Goal: Task Accomplishment & Management: Manage account settings

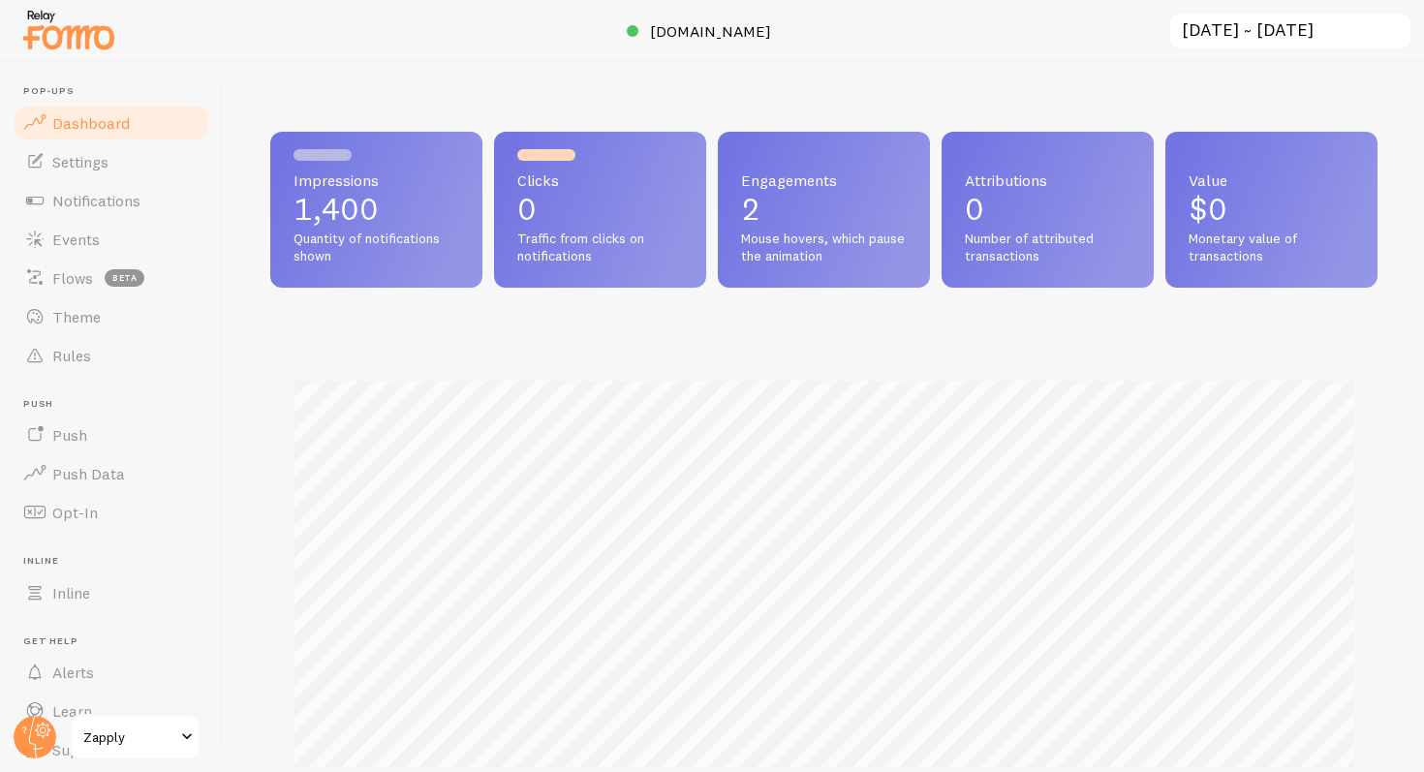
click at [479, 129] on div "Loading... Setting up a seamless experience... - [GEOGRAPHIC_DATA] Gathering da…" at bounding box center [712, 386] width 1424 height 772
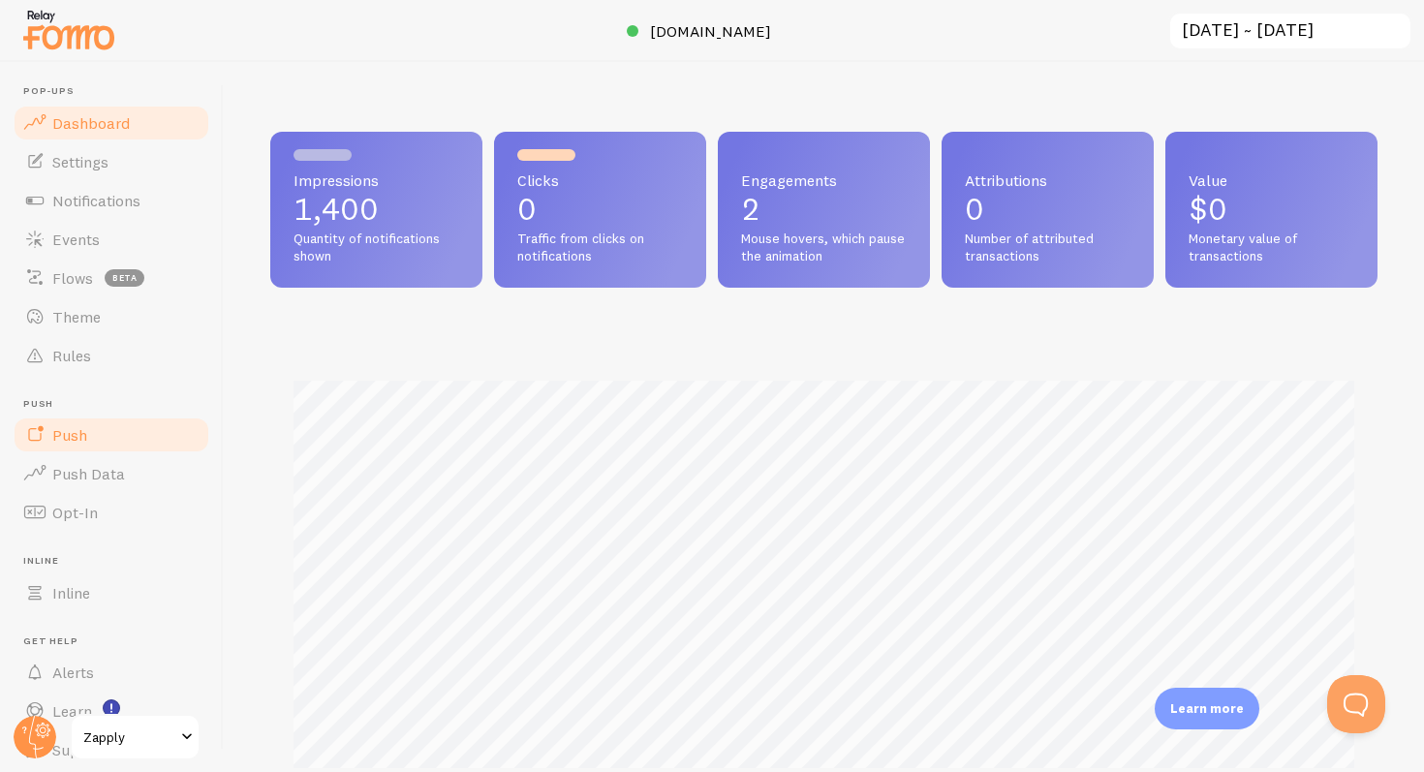
click at [133, 434] on link "Push" at bounding box center [112, 435] width 200 height 39
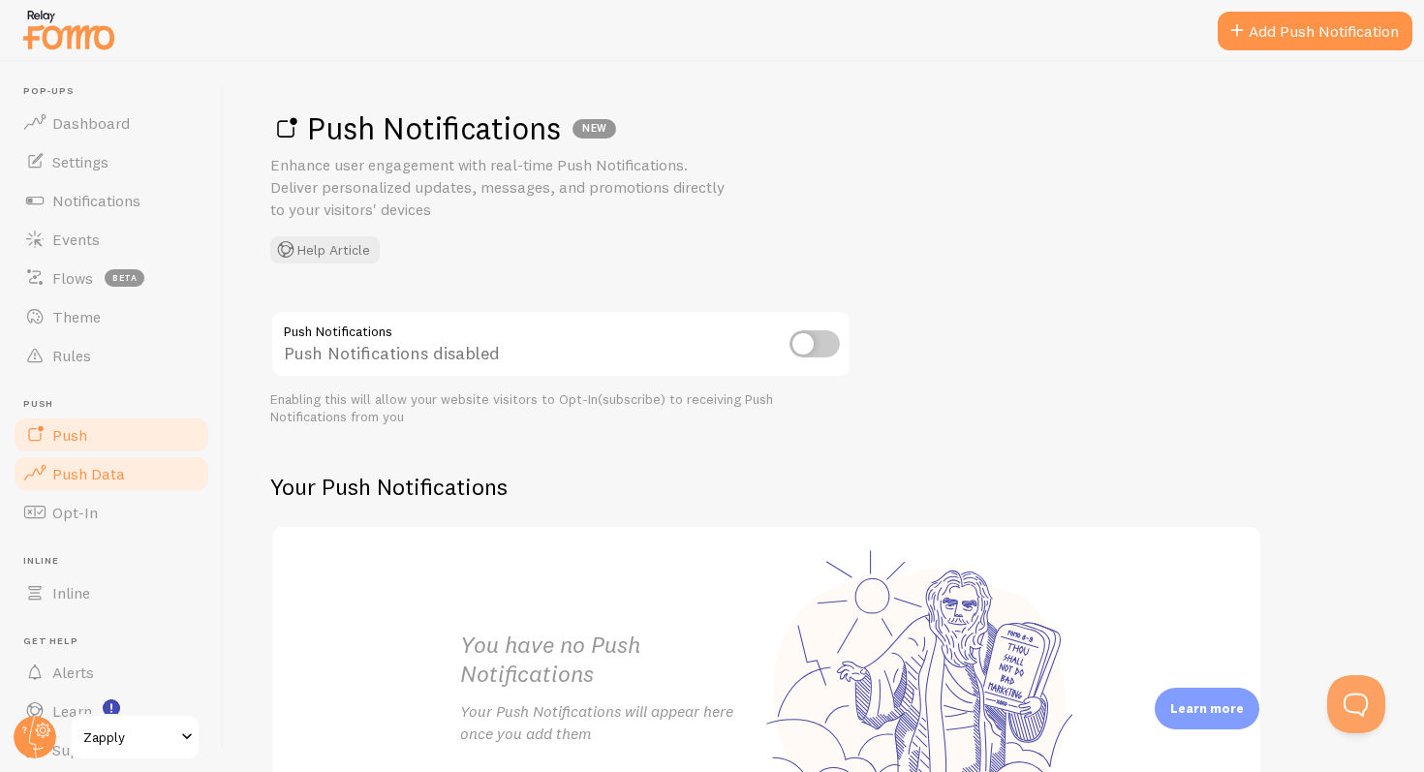
click at [128, 477] on link "Push Data" at bounding box center [112, 473] width 200 height 39
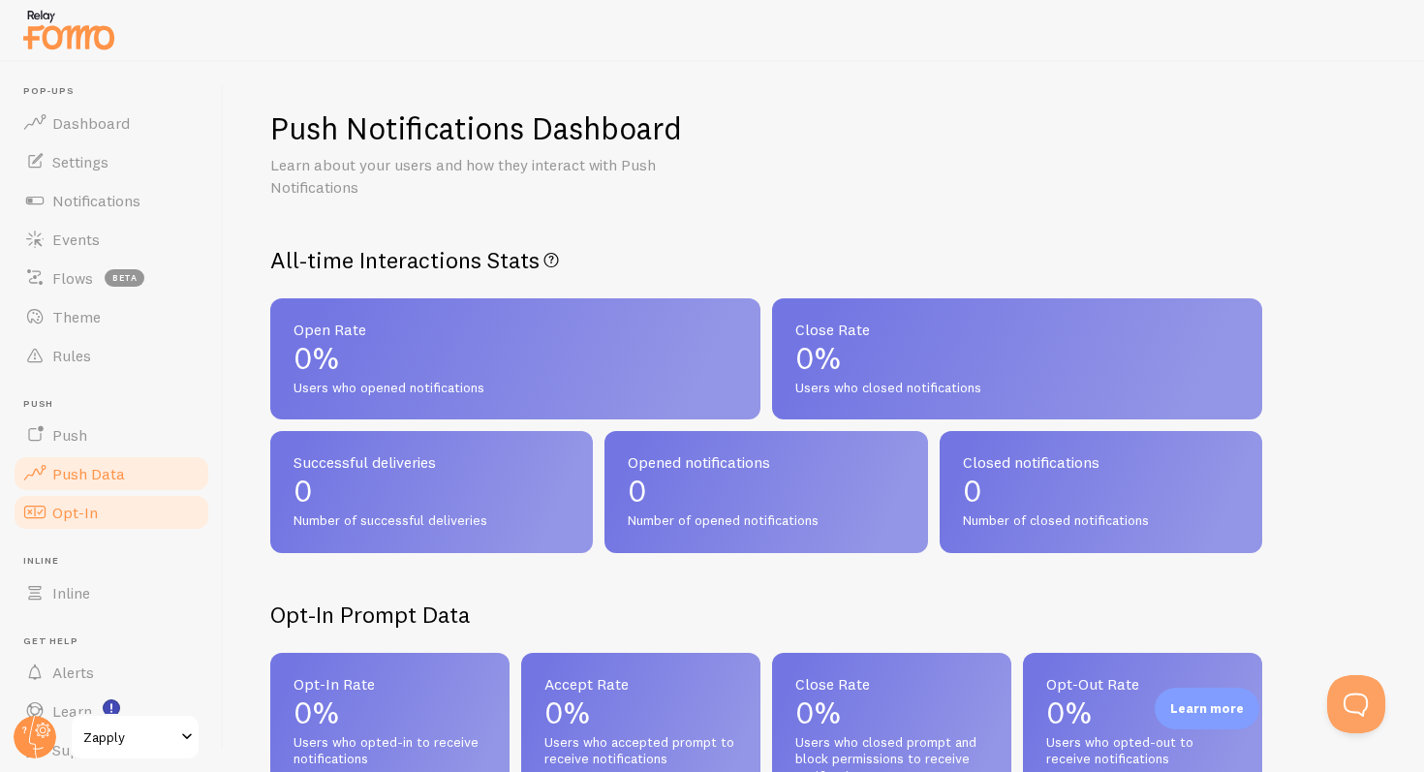
click at [119, 495] on link "Opt-In" at bounding box center [112, 512] width 200 height 39
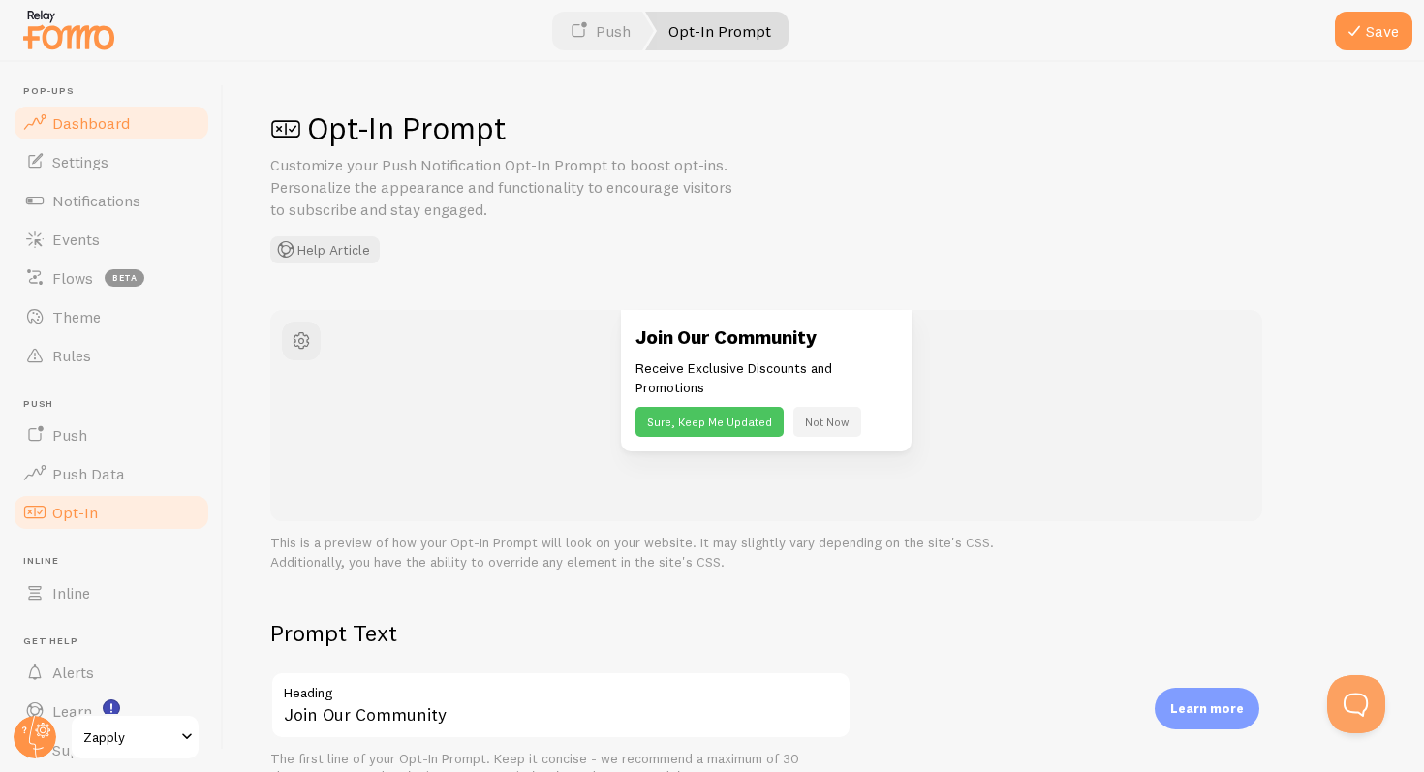
click at [109, 107] on link "Dashboard" at bounding box center [112, 123] width 200 height 39
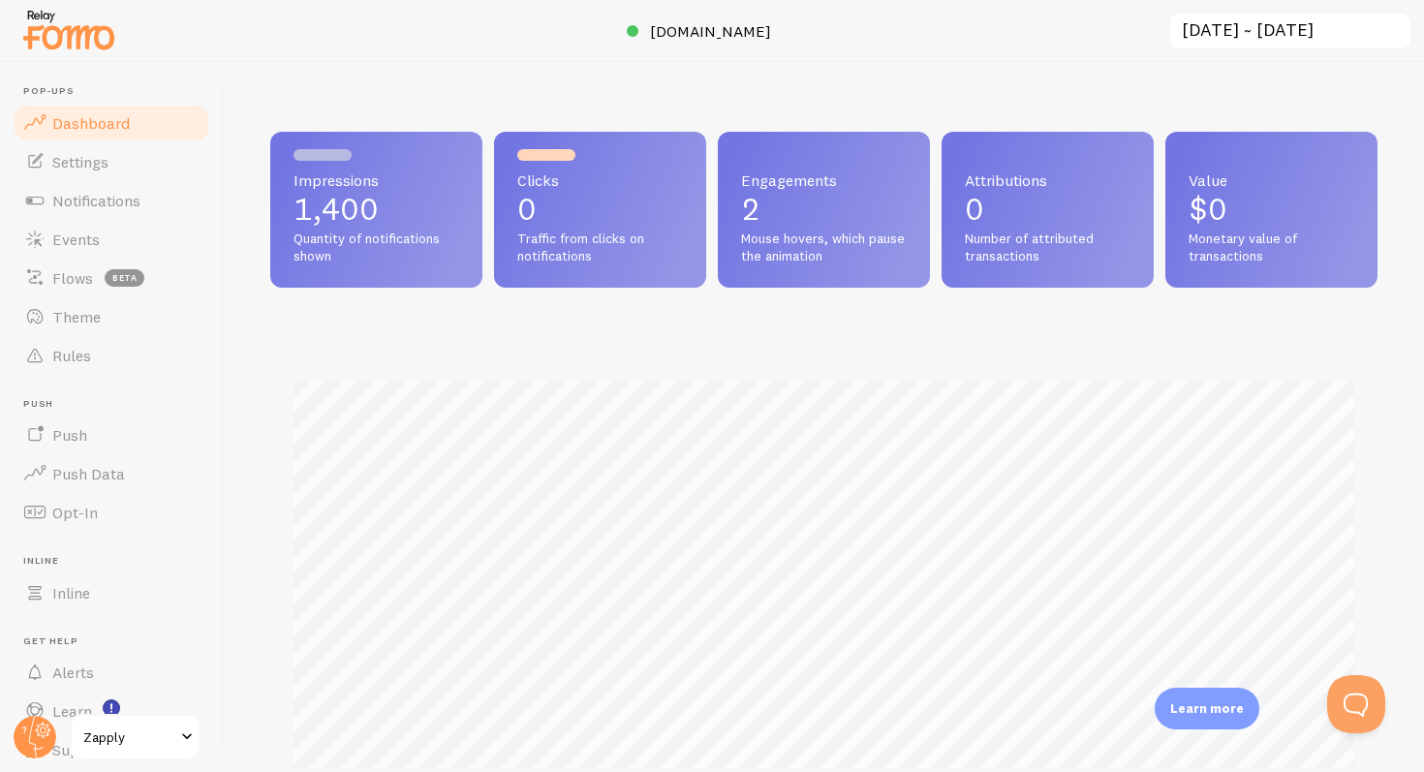
scroll to position [509, 1107]
click at [303, 205] on p "1,400" at bounding box center [376, 209] width 166 height 31
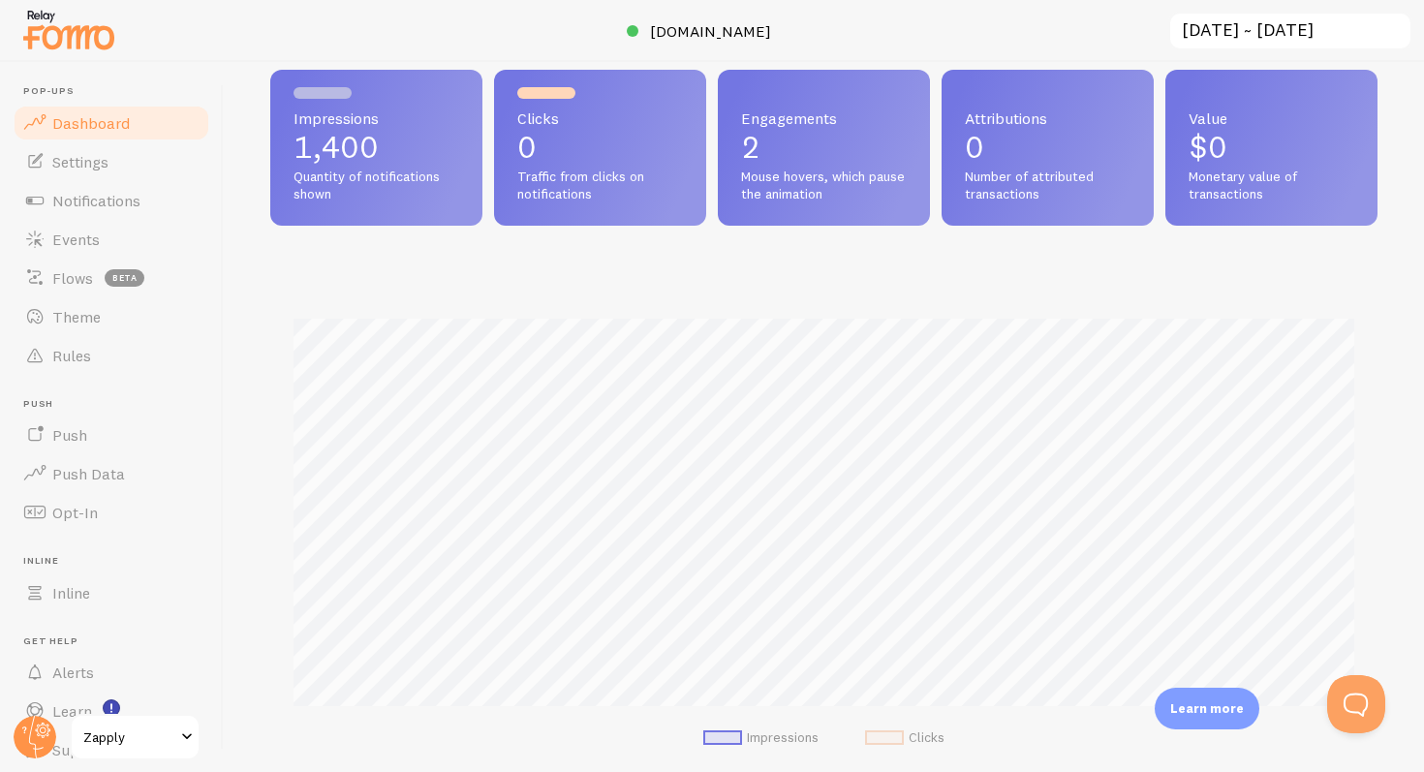
click at [78, 139] on link "Dashboard" at bounding box center [112, 123] width 200 height 39
click at [68, 152] on span "Settings" at bounding box center [80, 161] width 56 height 19
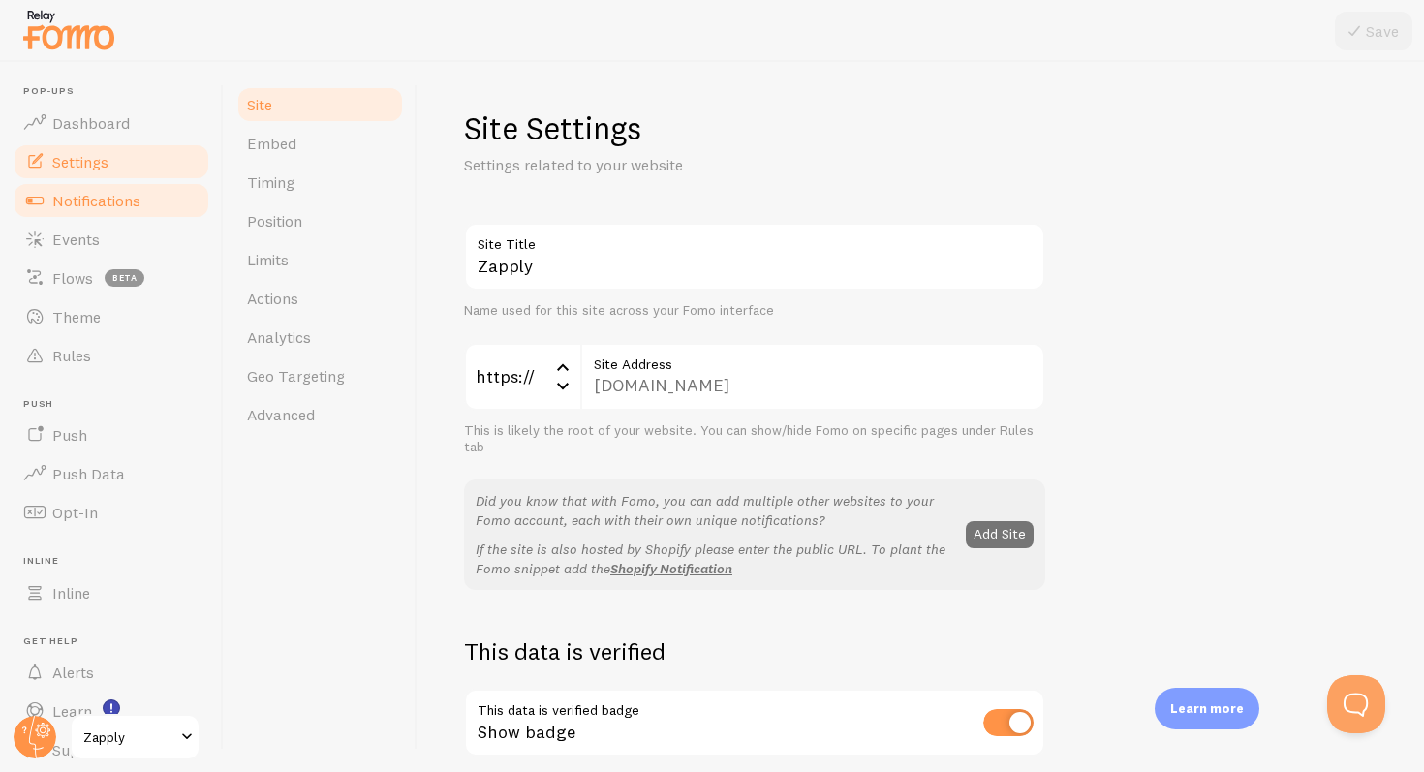
click at [76, 192] on span "Notifications" at bounding box center [96, 200] width 88 height 19
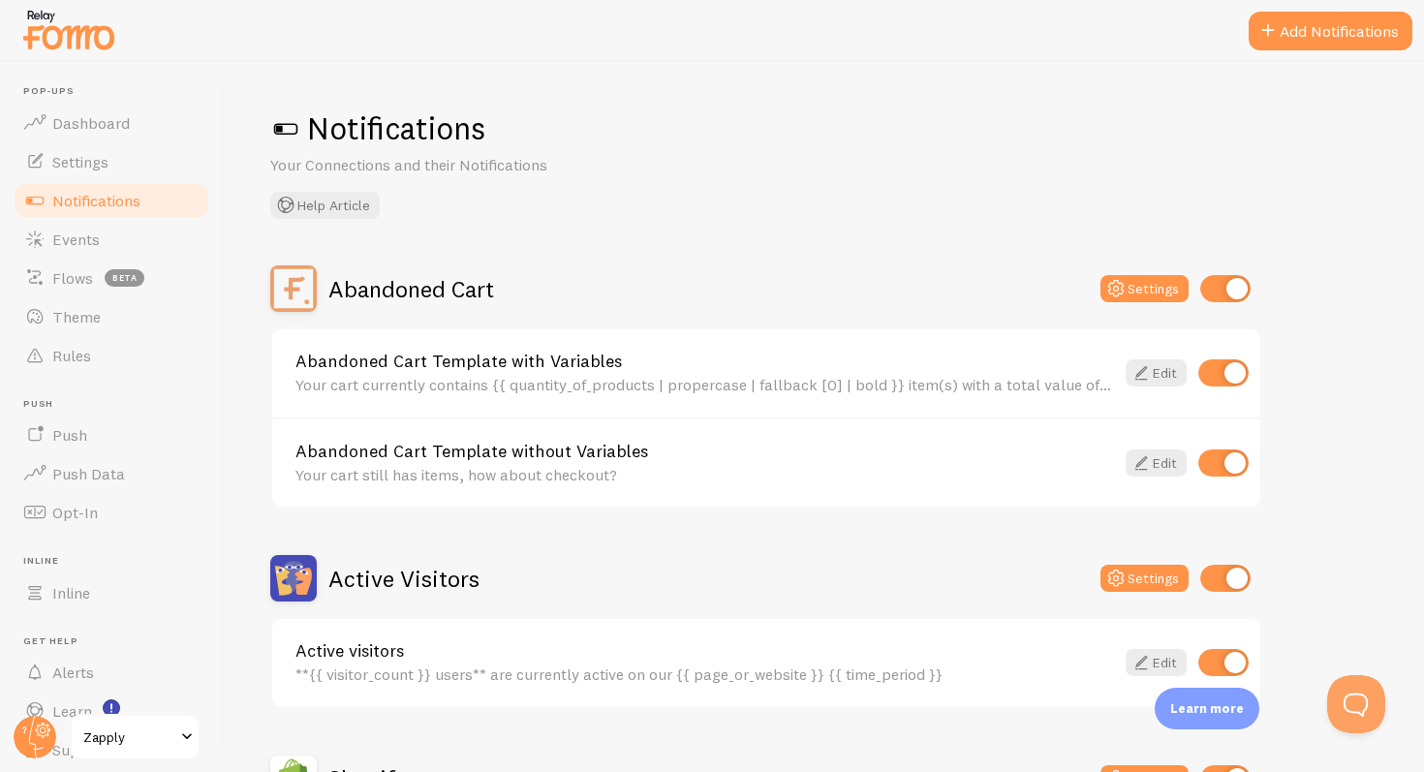
click at [76, 192] on span "Notifications" at bounding box center [96, 200] width 88 height 19
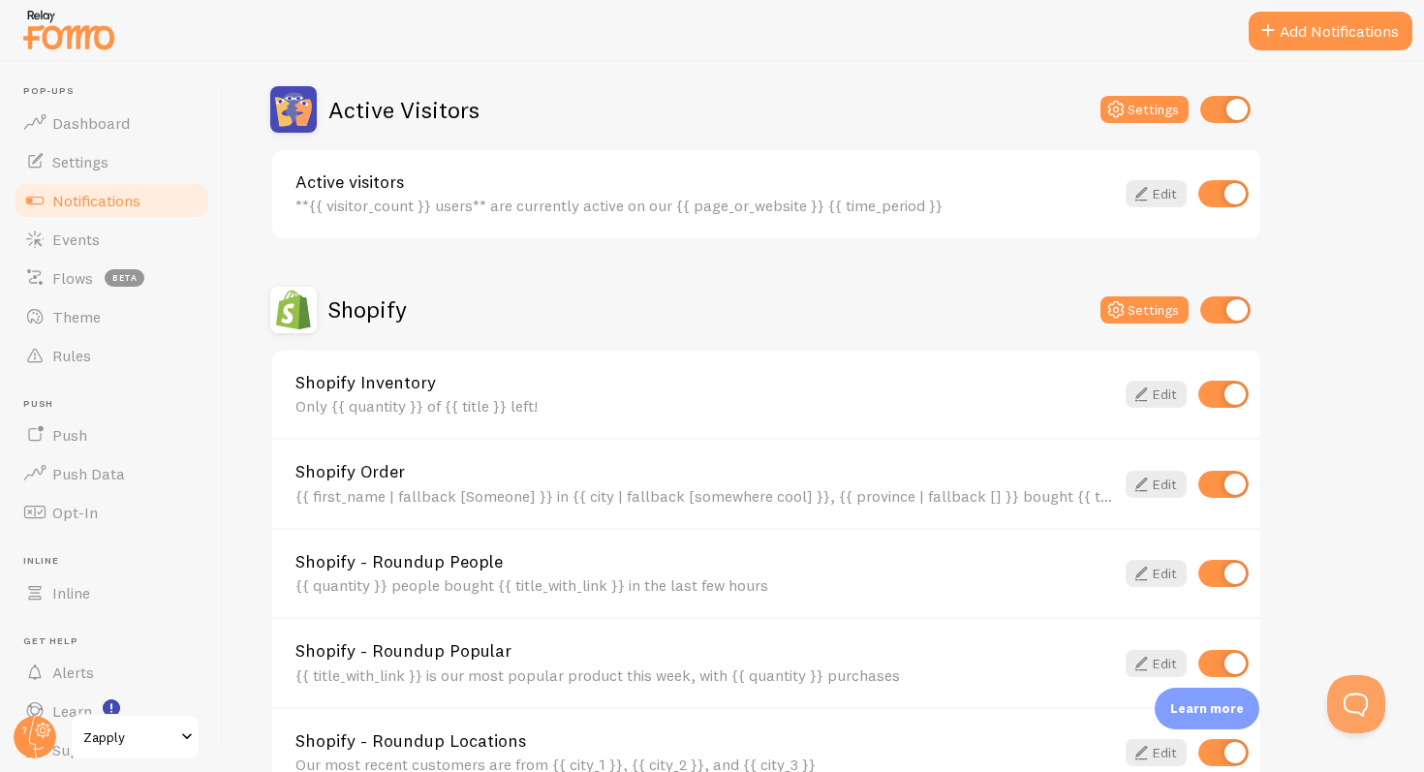
scroll to position [788, 0]
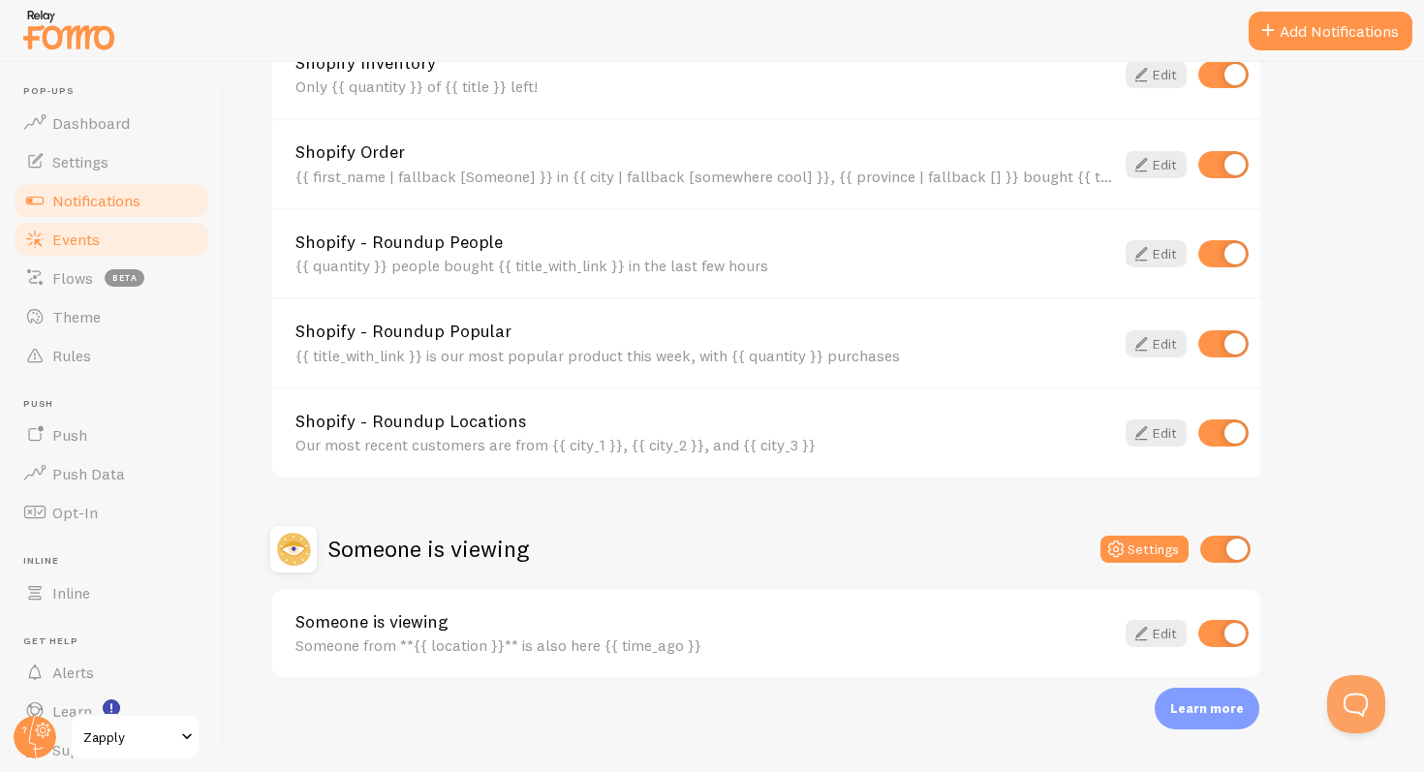
click at [105, 243] on link "Events" at bounding box center [112, 239] width 200 height 39
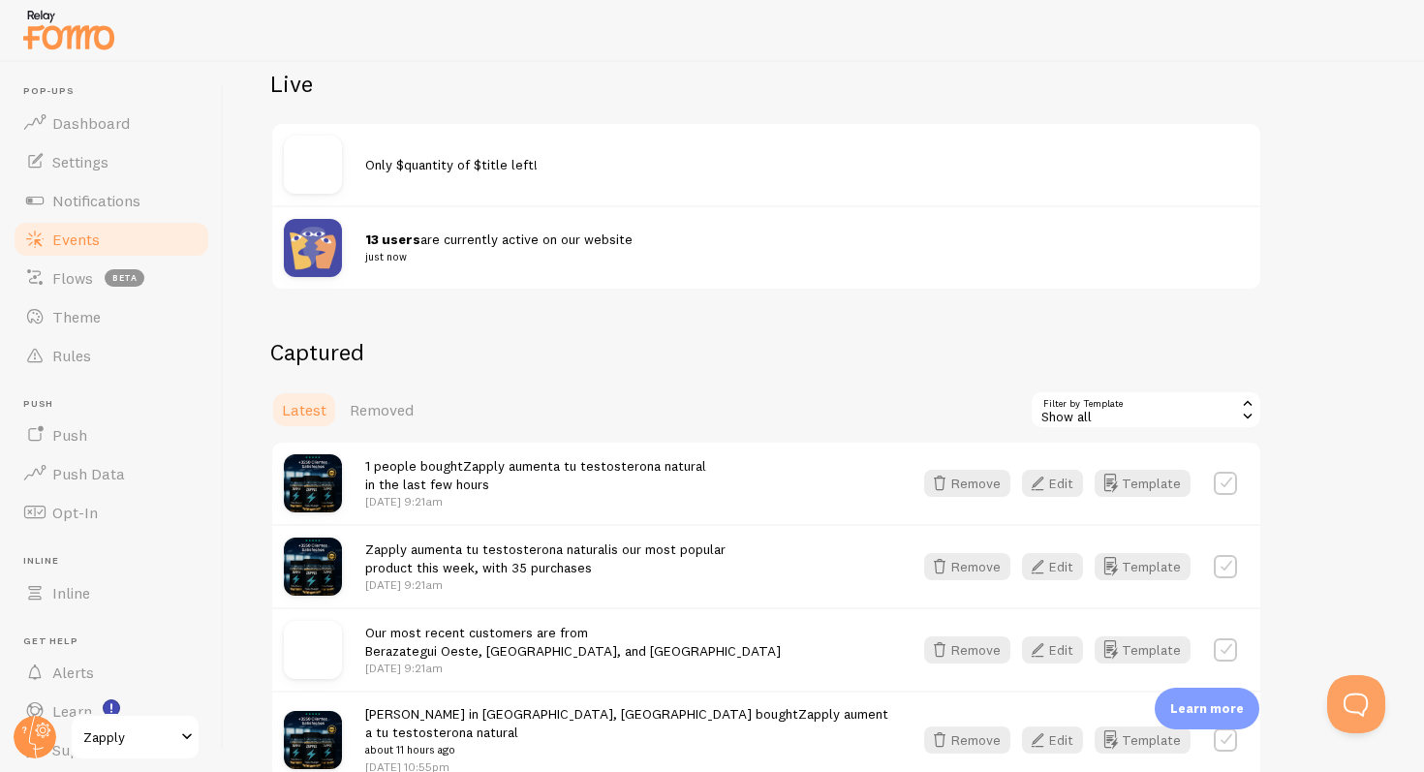
scroll to position [305, 0]
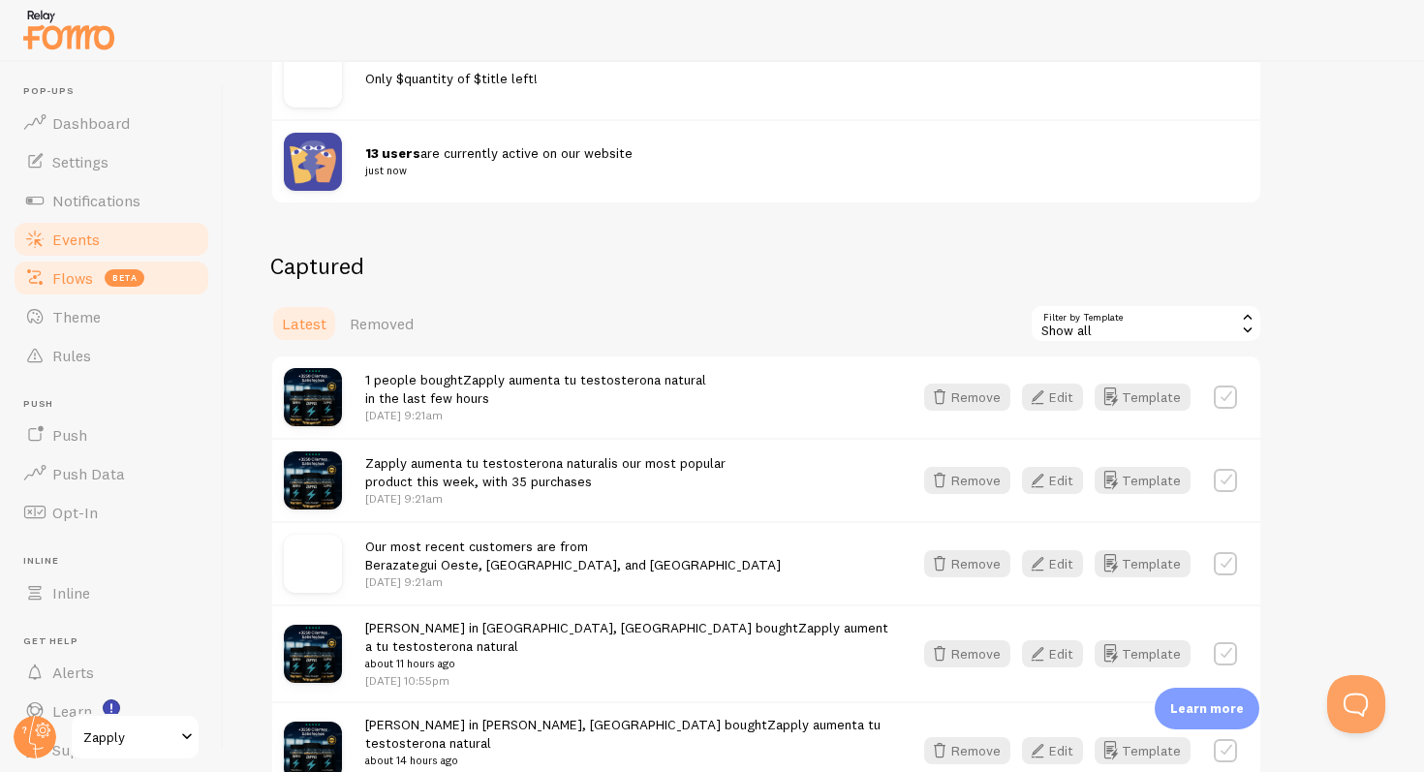
click at [105, 273] on span "beta" at bounding box center [125, 277] width 40 height 17
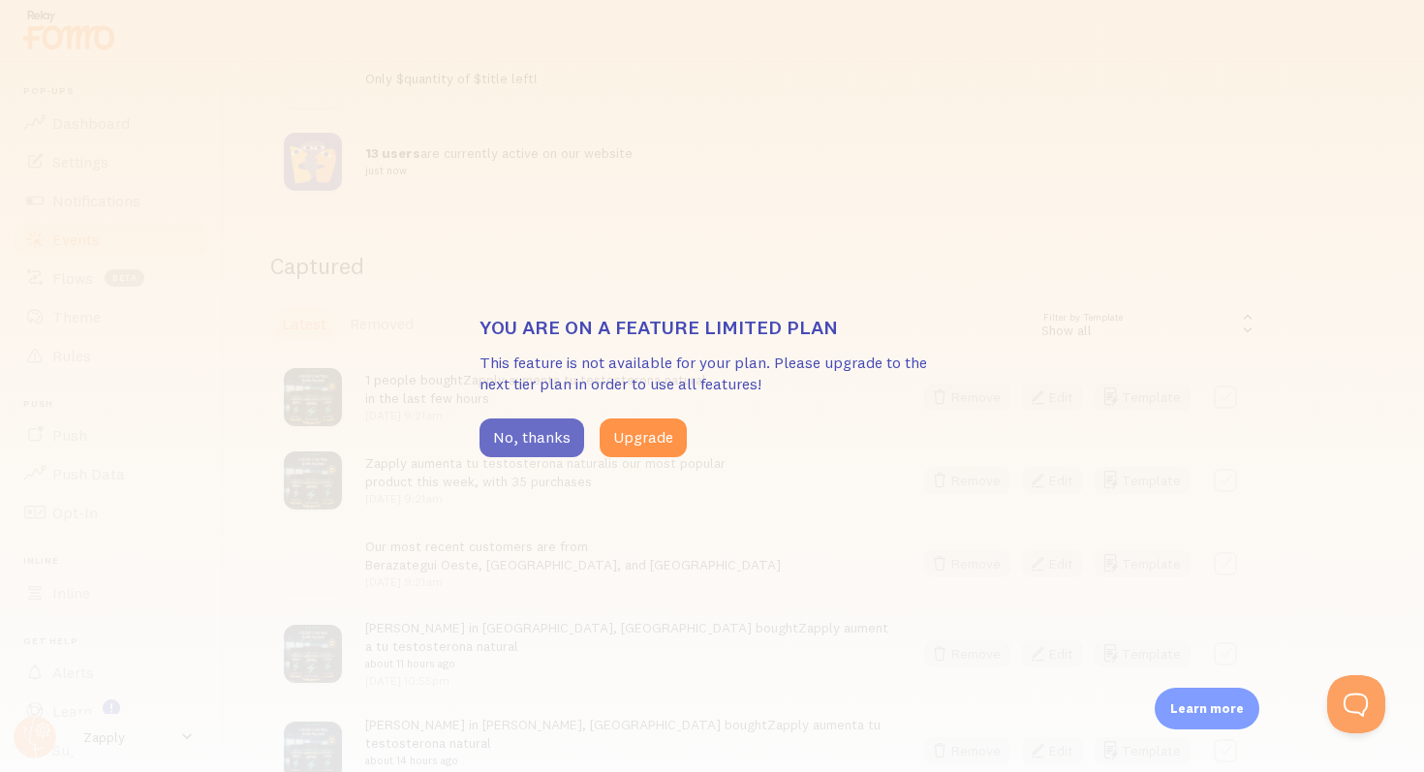
click at [515, 446] on button "No, thanks" at bounding box center [531, 437] width 105 height 39
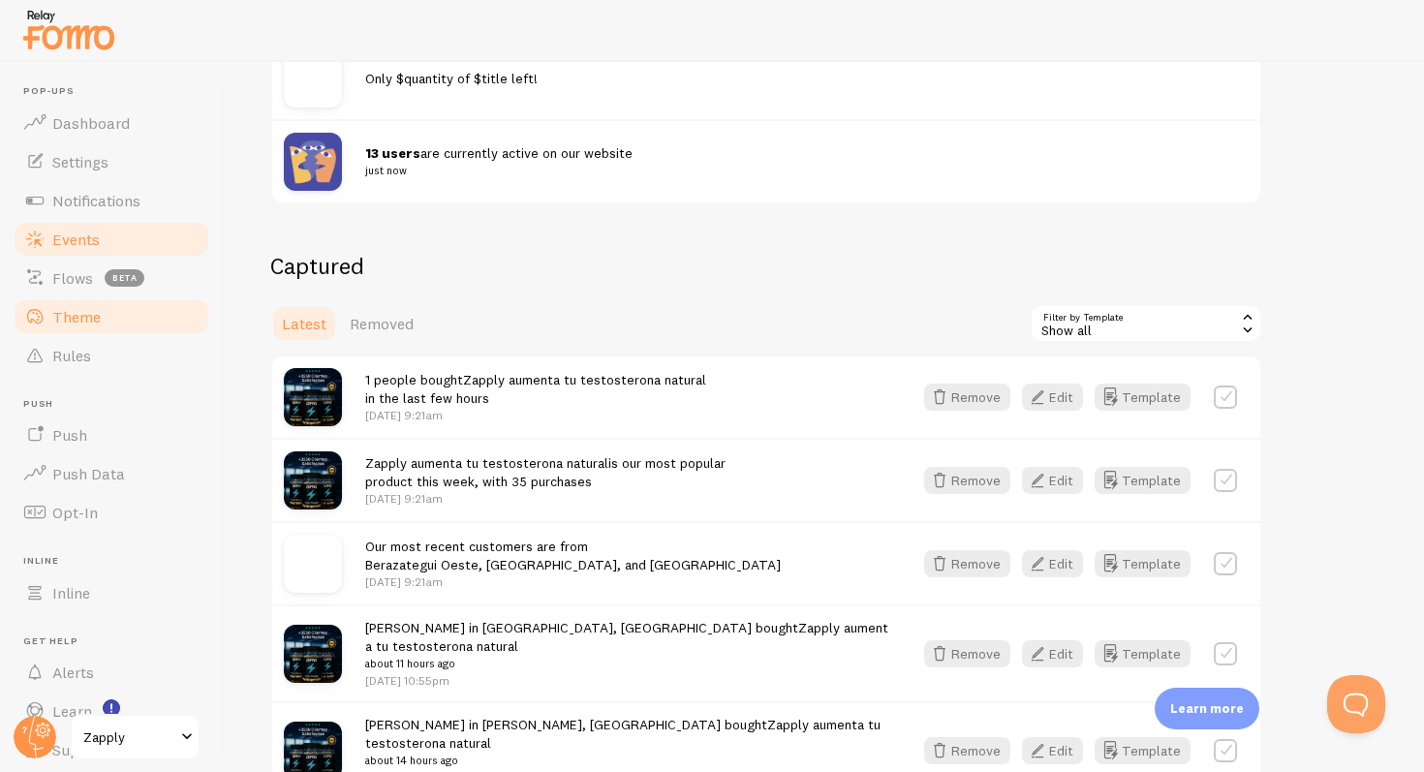
click at [72, 310] on span "Theme" at bounding box center [76, 316] width 48 height 19
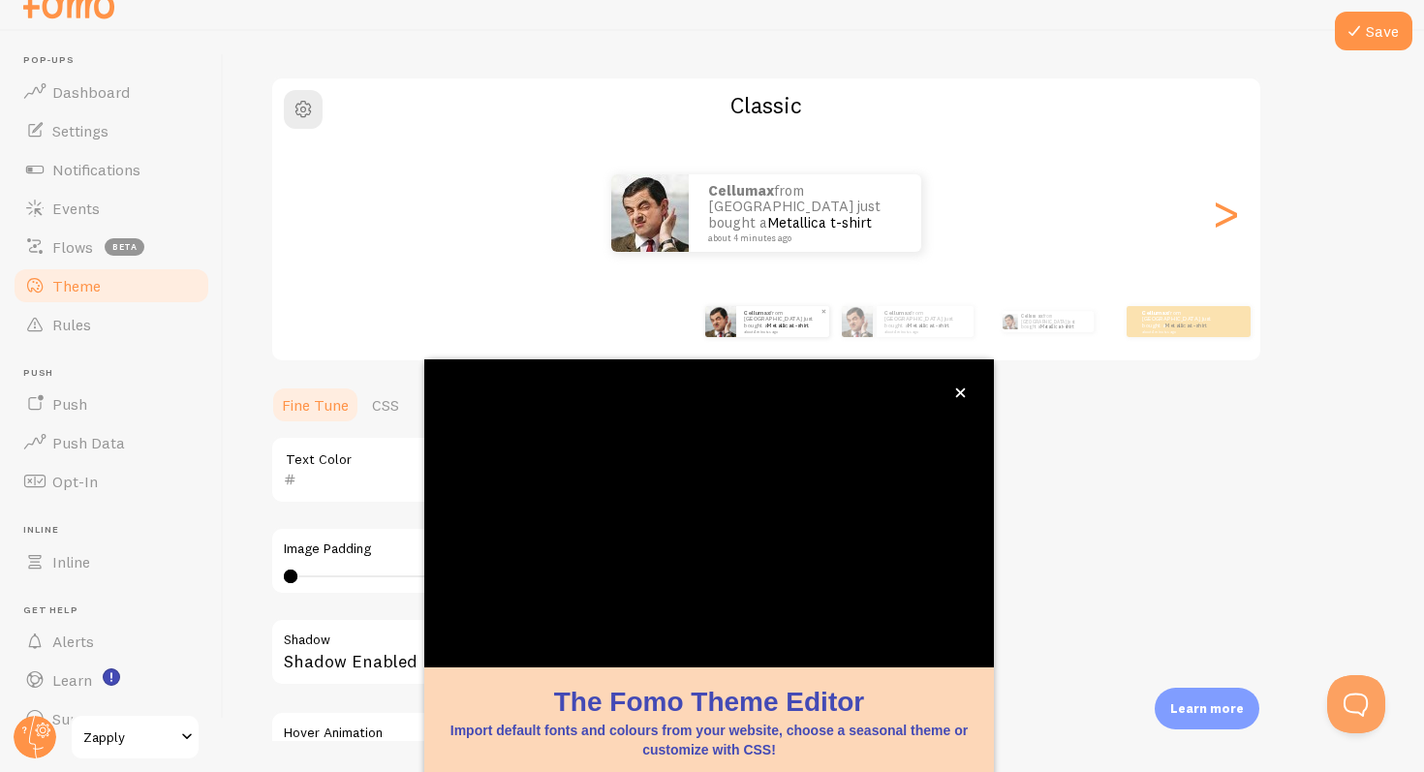
scroll to position [134, 0]
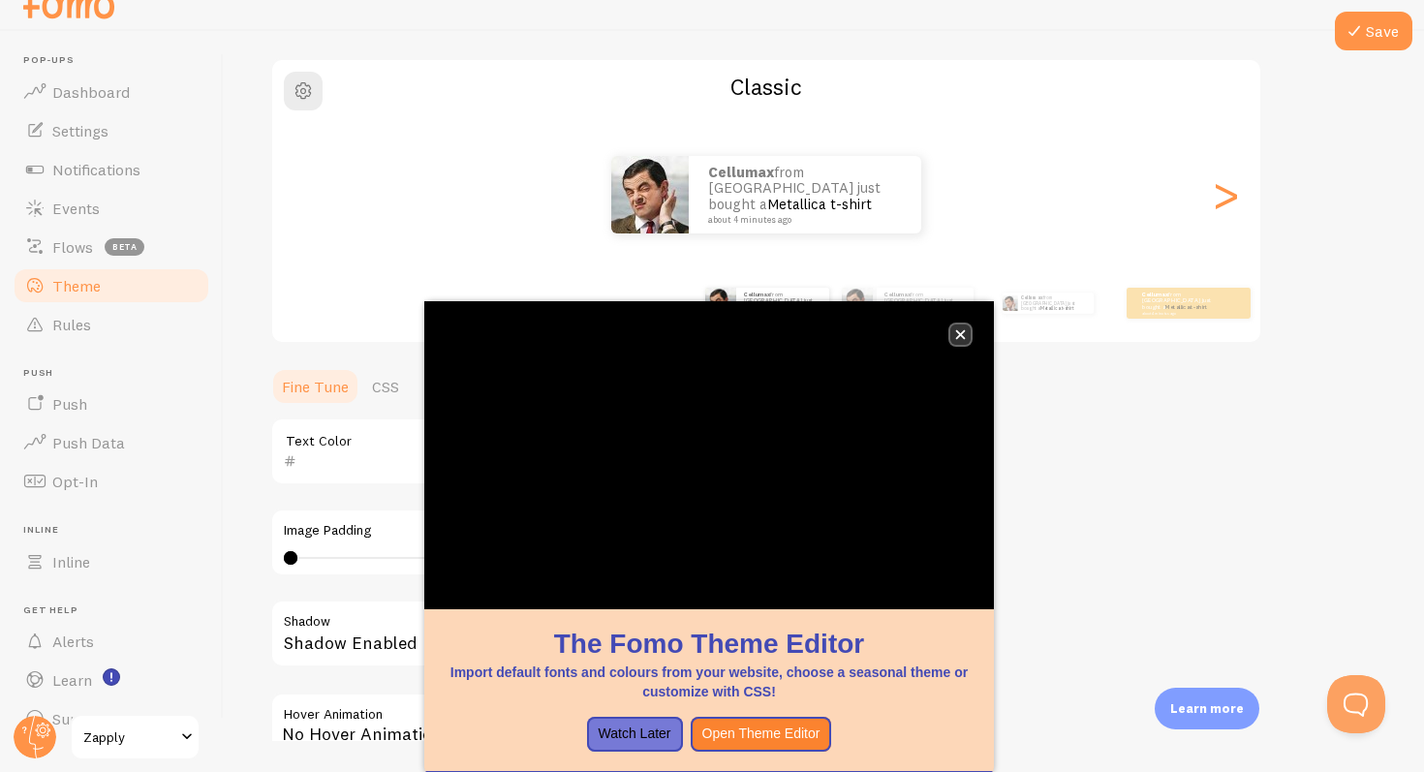
click at [963, 332] on icon "close," at bounding box center [961, 335] width 10 height 10
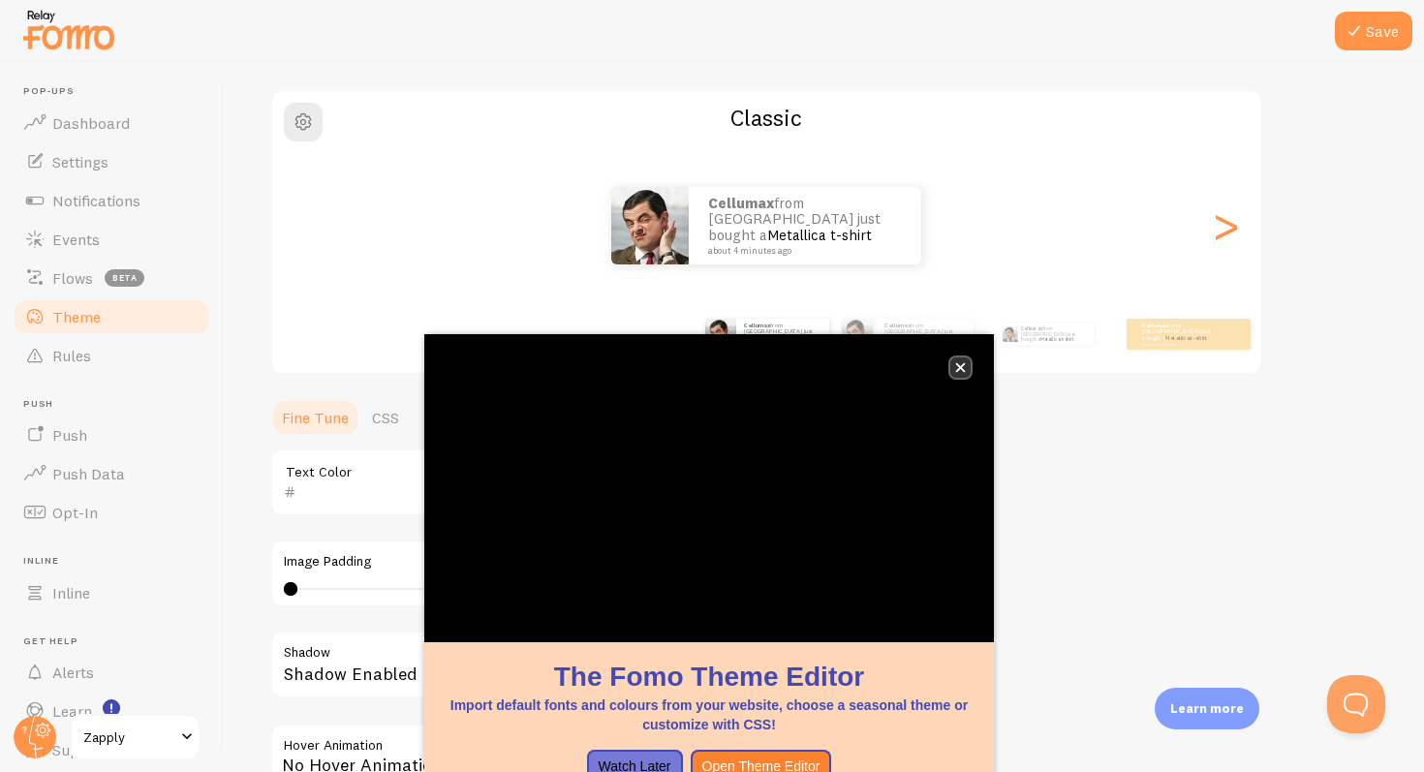
click at [964, 365] on icon "close," at bounding box center [960, 367] width 11 height 11
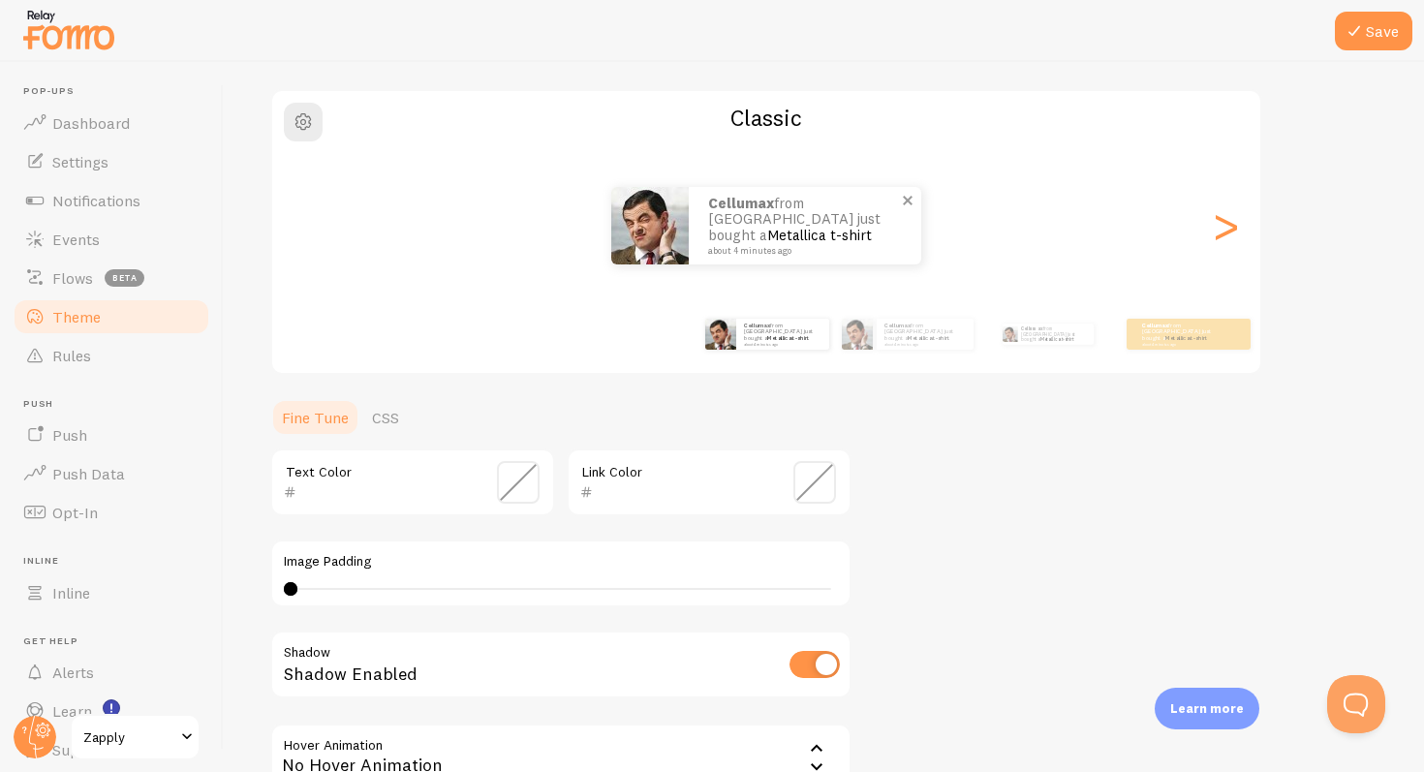
click at [813, 231] on link "Metallica t-shirt" at bounding box center [819, 235] width 105 height 18
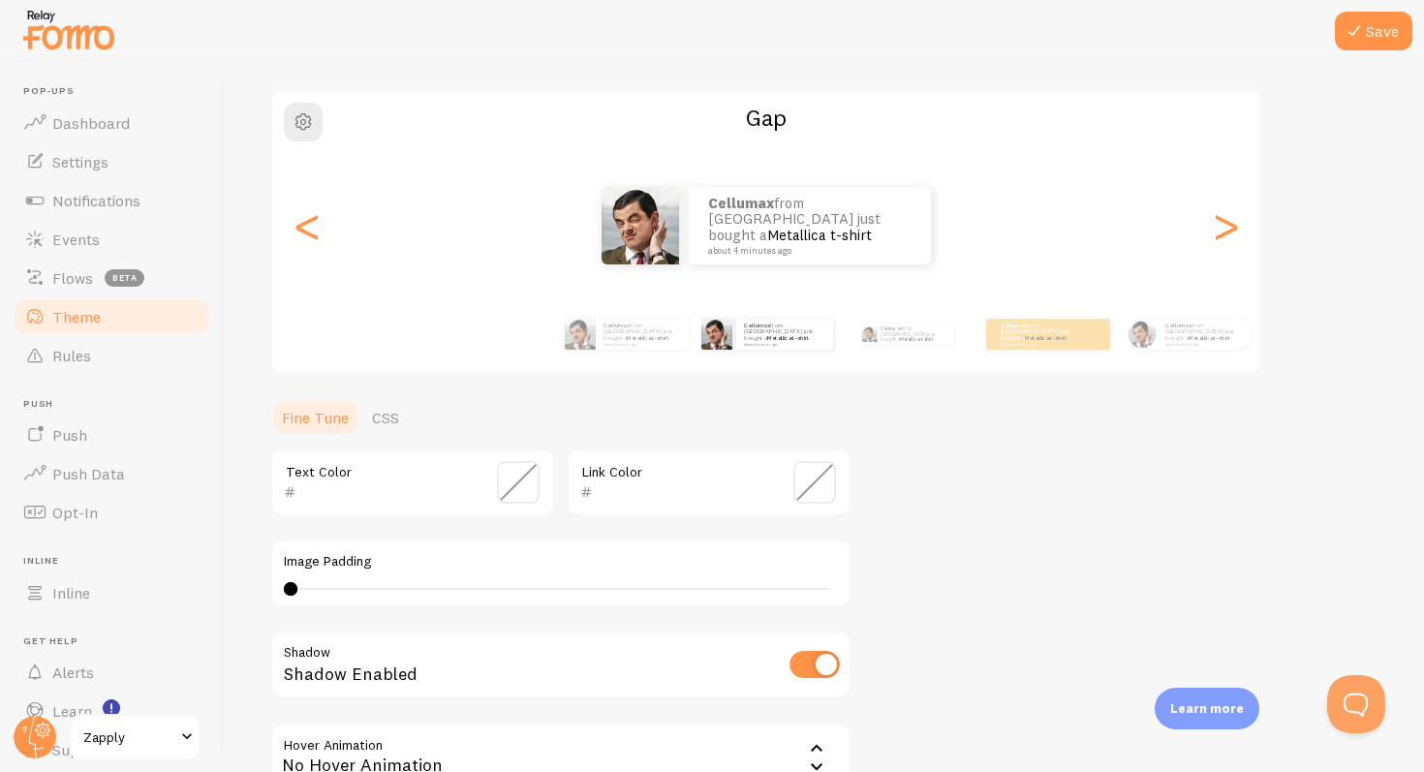
click at [813, 231] on link "Metallica t-shirt" at bounding box center [819, 235] width 105 height 18
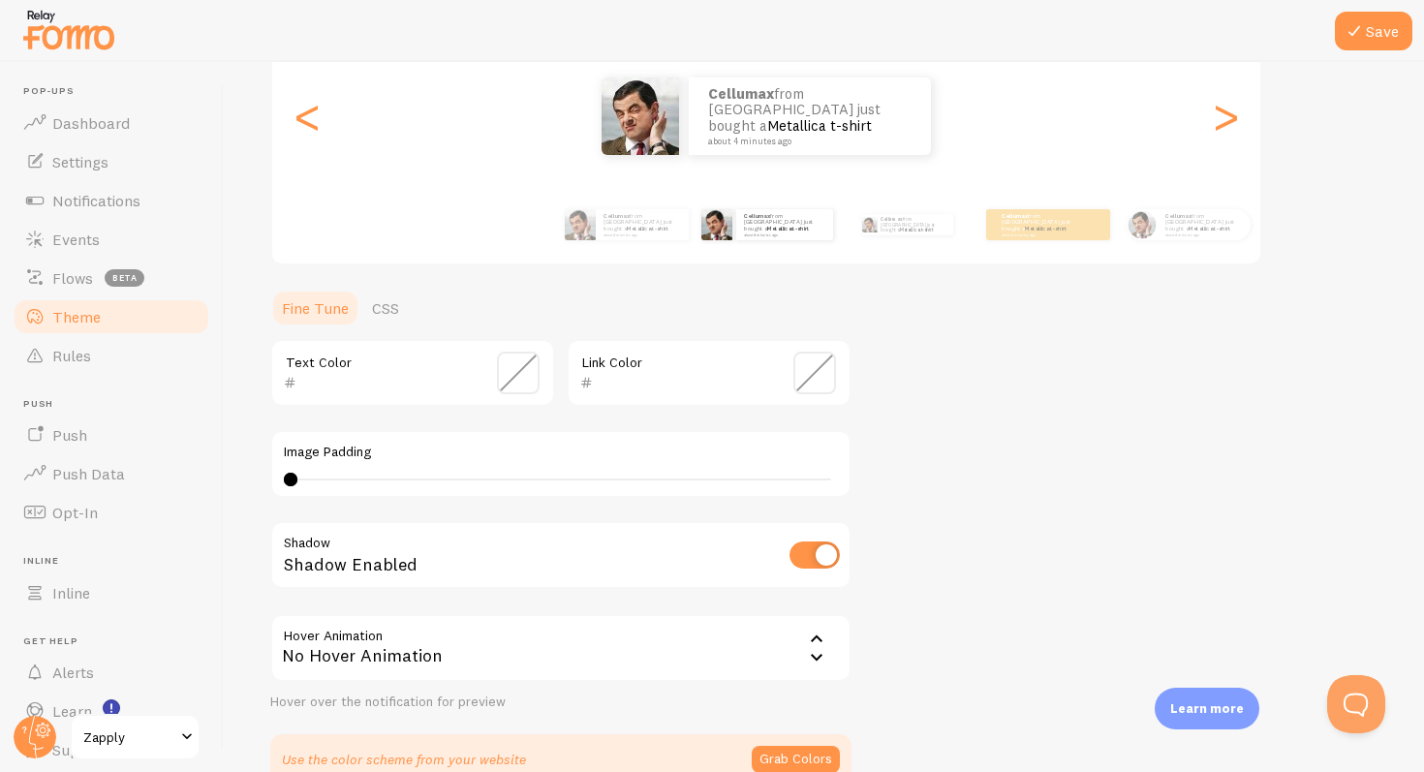
scroll to position [349, 0]
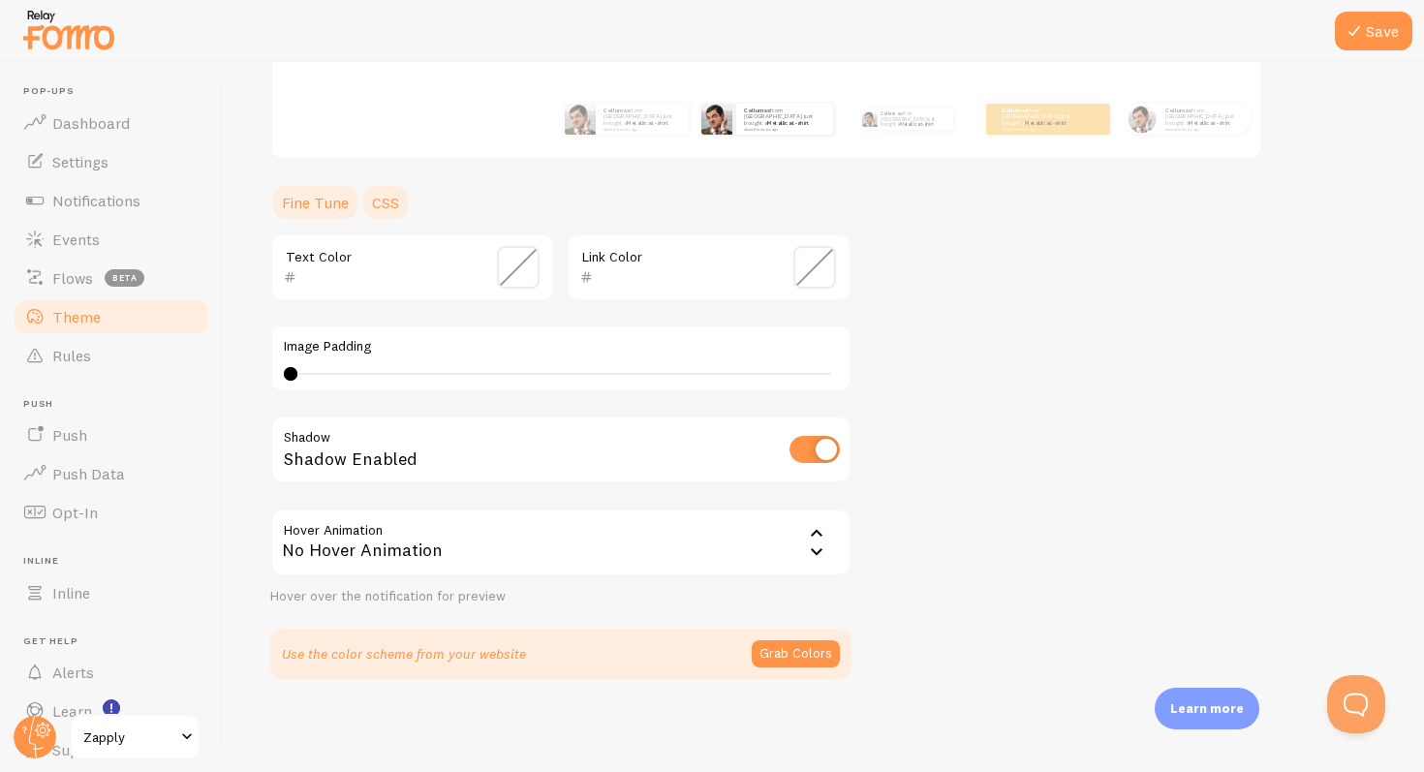
click at [391, 191] on link "CSS" at bounding box center [385, 202] width 50 height 39
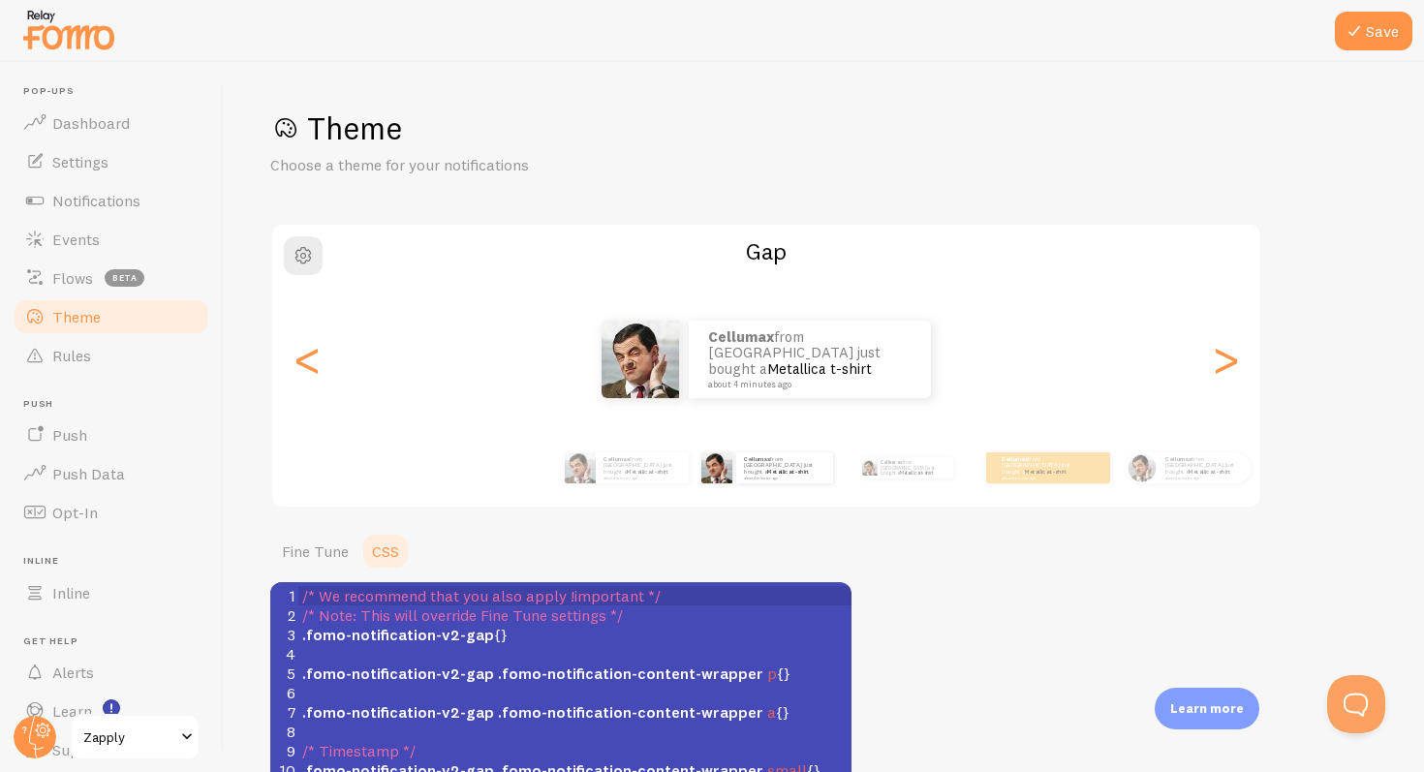
scroll to position [194, 0]
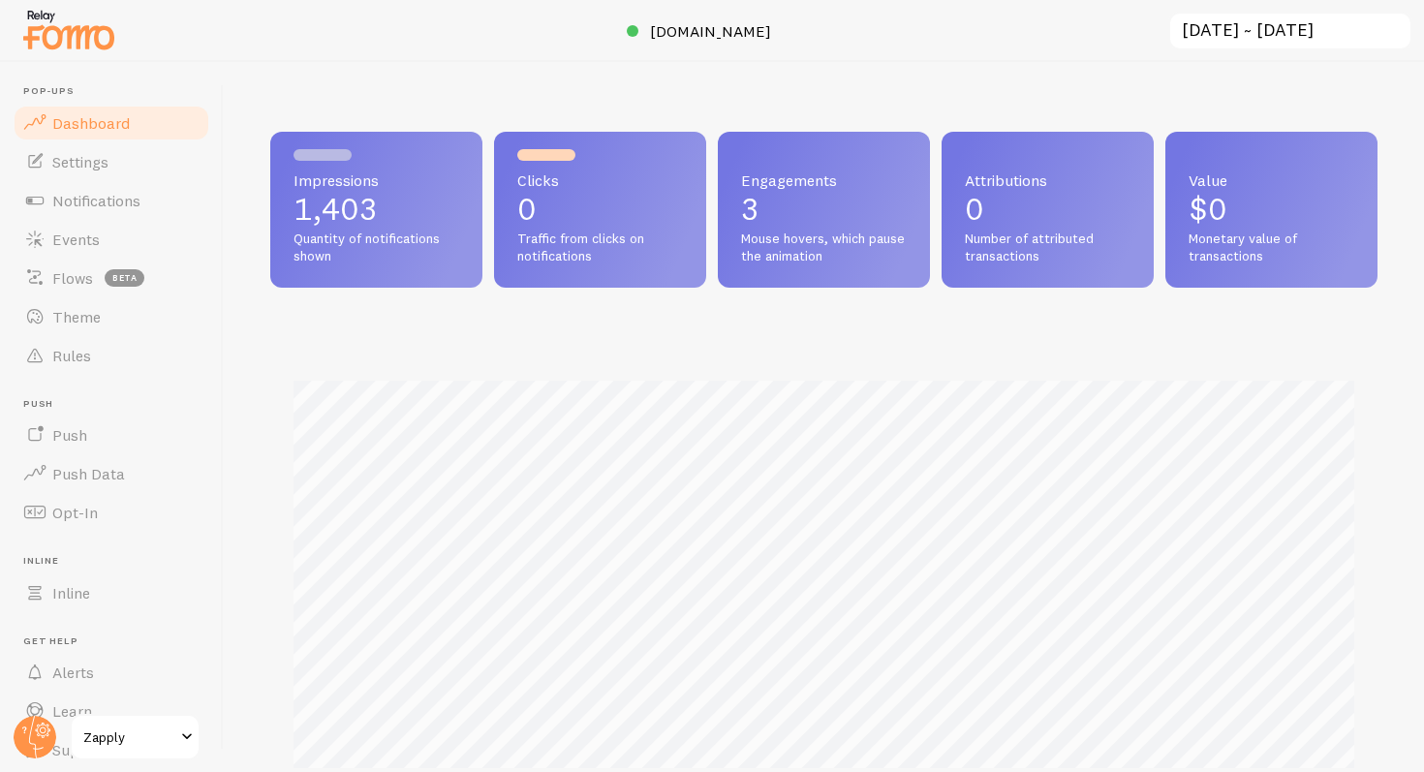
scroll to position [509, 1107]
click at [586, 10] on div at bounding box center [712, 31] width 1424 height 62
click at [627, 21] on link "[DOMAIN_NAME]" at bounding box center [712, 30] width 170 height 23
click at [1347, 29] on input "[DATE] ~ [DATE]" at bounding box center [1290, 32] width 244 height 40
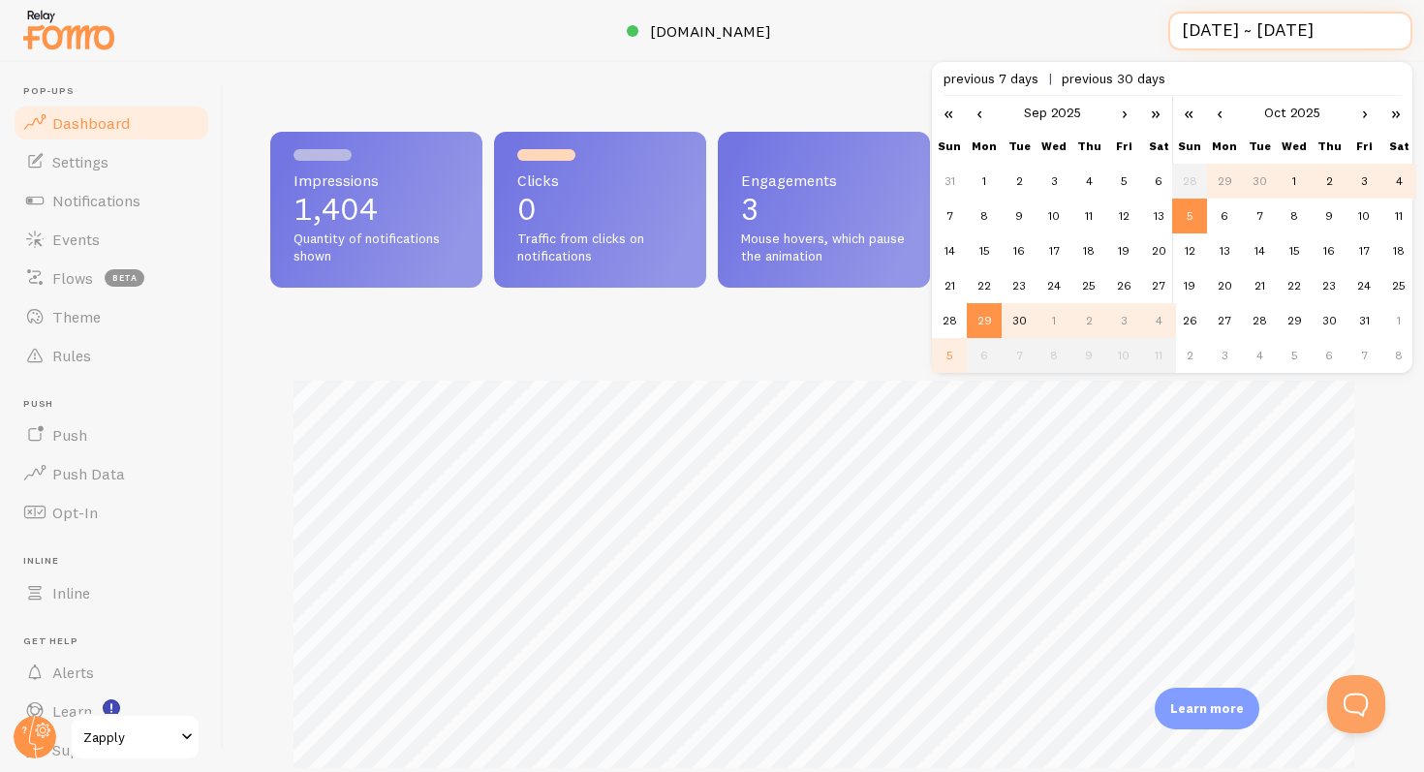
click at [1347, 29] on input "[DATE] ~ [DATE]" at bounding box center [1290, 32] width 244 height 40
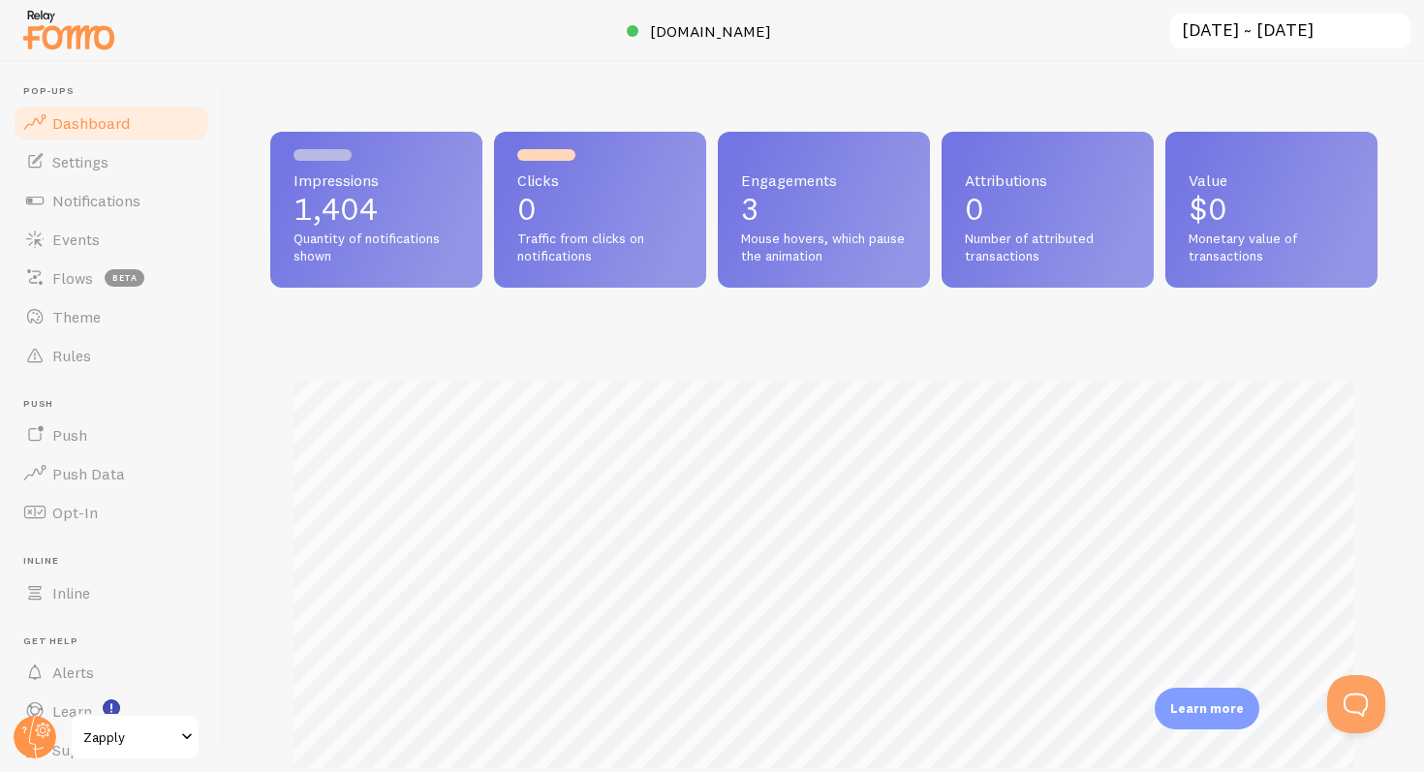
click at [662, 45] on div at bounding box center [712, 31] width 1424 height 62
click at [56, 170] on span "Settings" at bounding box center [80, 161] width 56 height 19
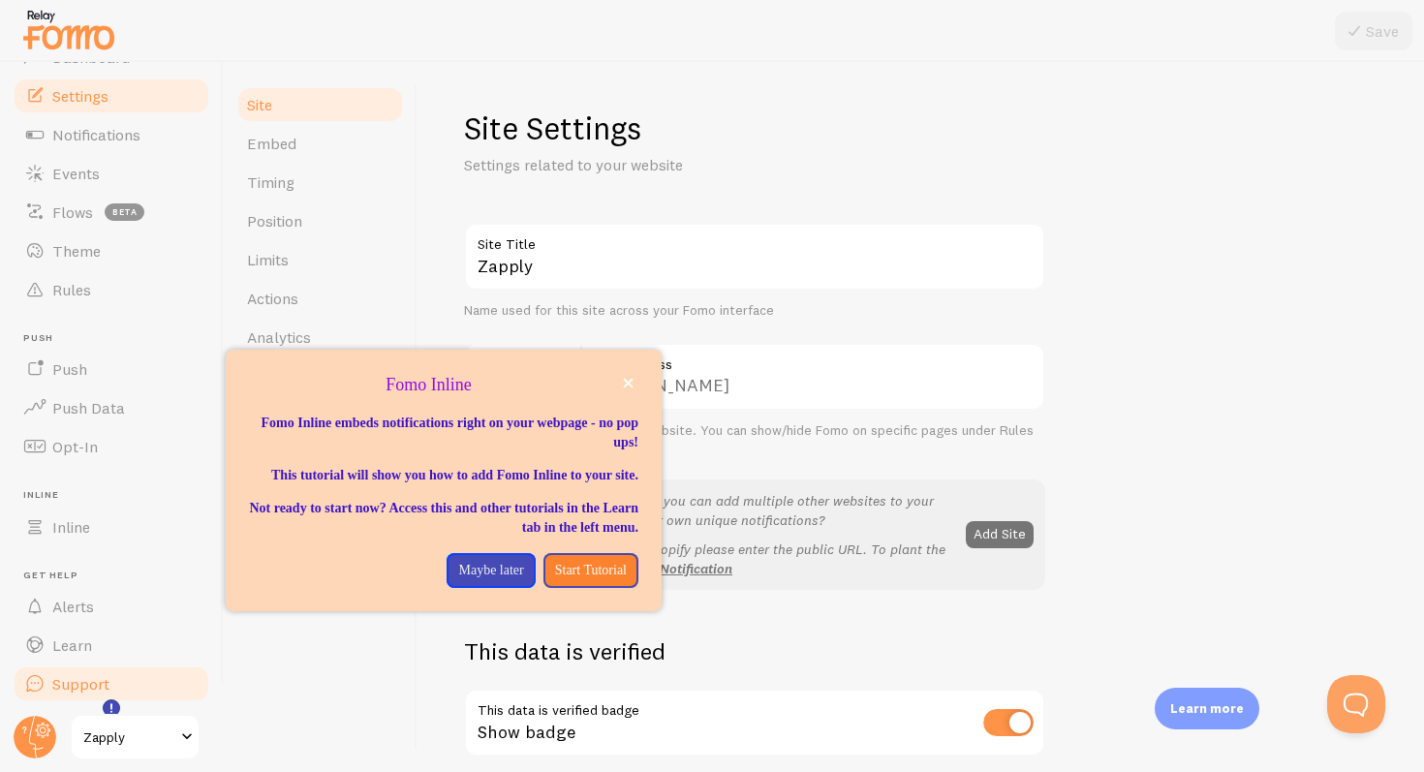
scroll to position [67, 0]
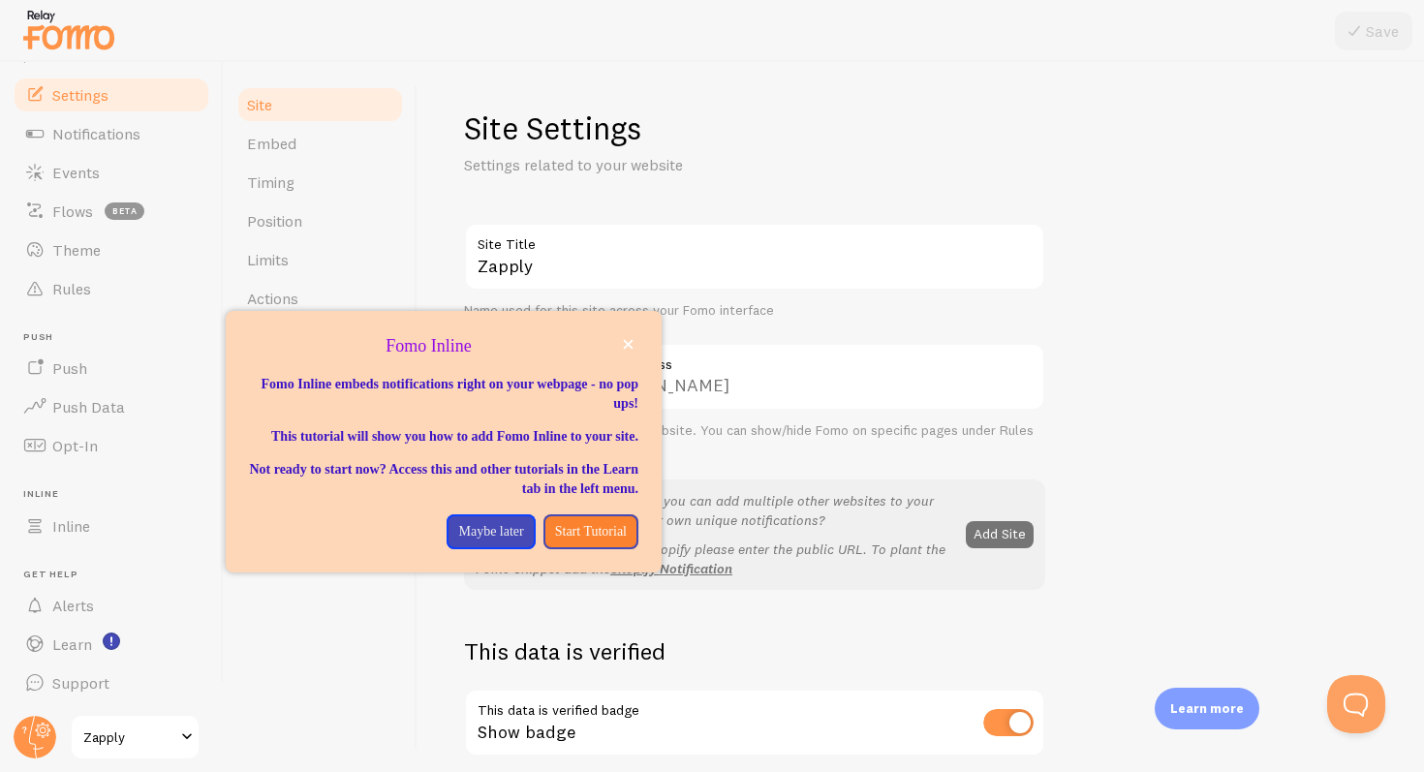
click at [636, 334] on p "Fomo Inline" at bounding box center [443, 346] width 389 height 25
